Goal: Find contact information: Find contact information

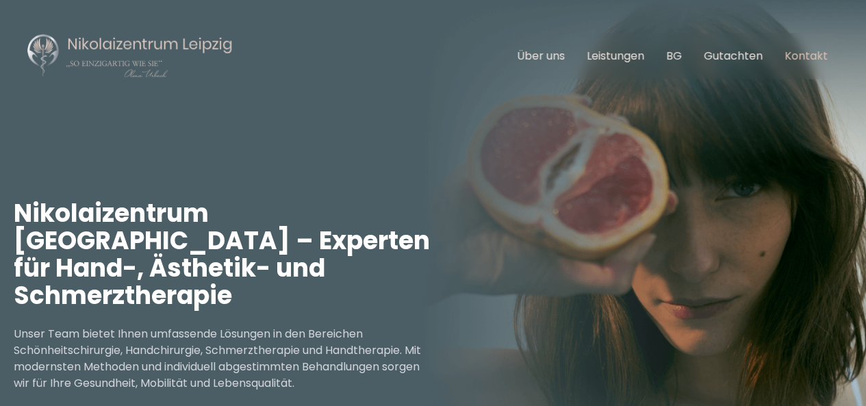
click at [816, 57] on link "Kontakt" at bounding box center [805, 56] width 43 height 16
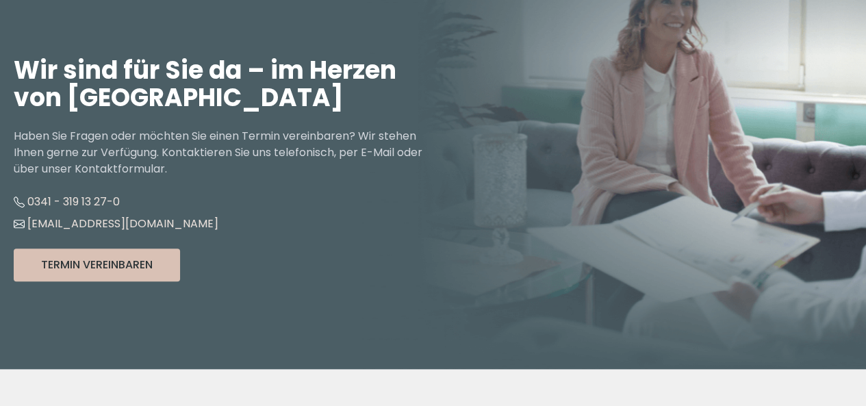
scroll to position [152, 0]
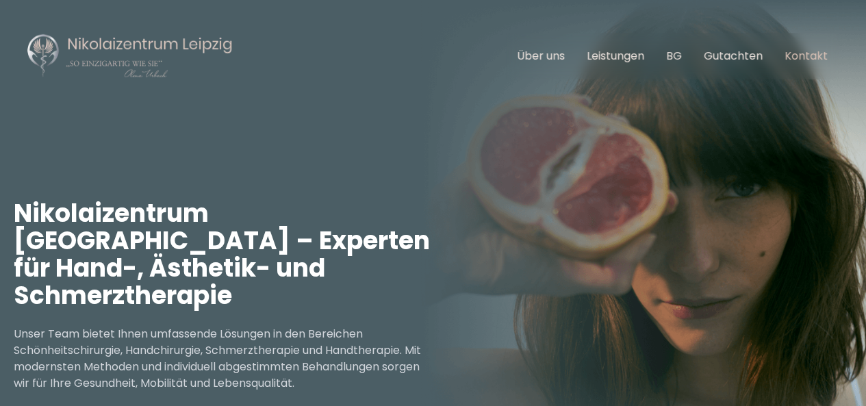
click at [827, 54] on link "Kontakt" at bounding box center [805, 56] width 43 height 16
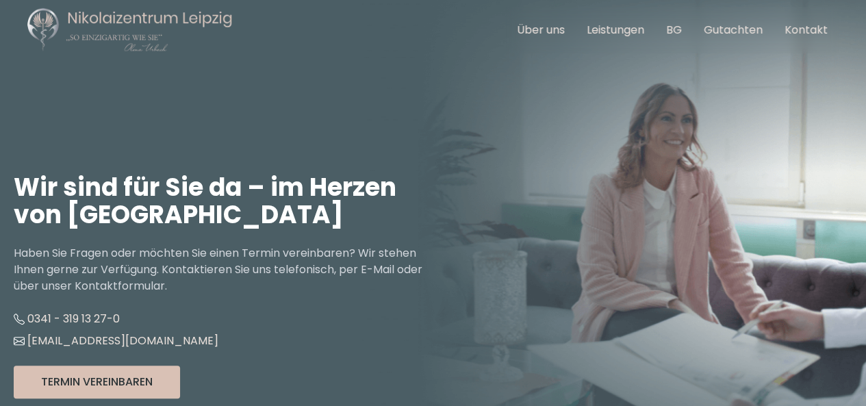
scroll to position [26, 0]
